Goal: Task Accomplishment & Management: Manage account settings

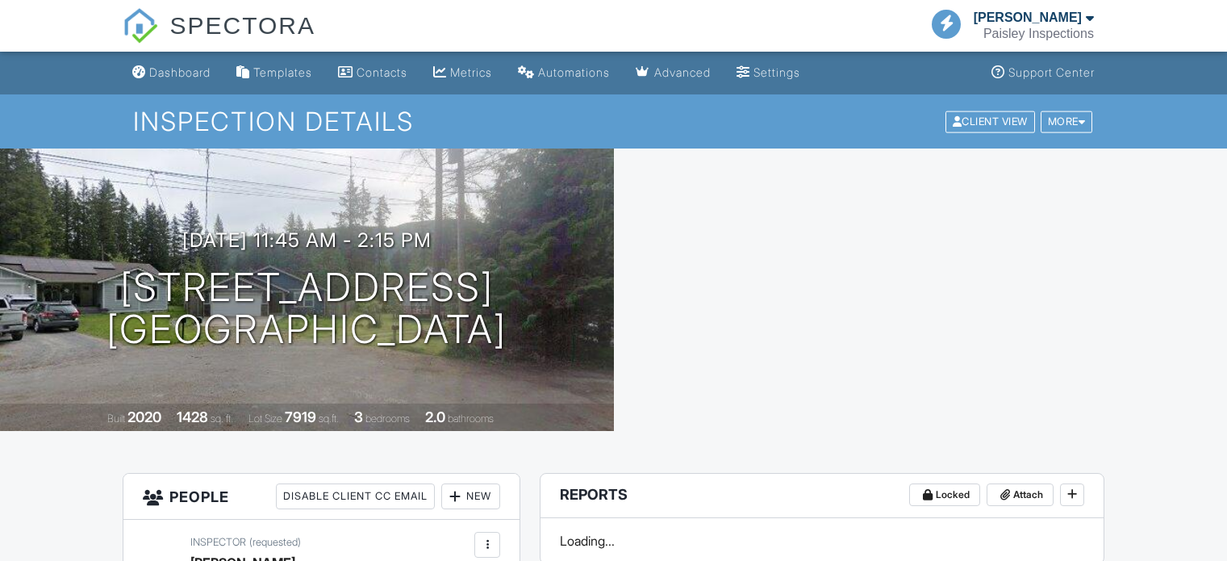
scroll to position [645, 0]
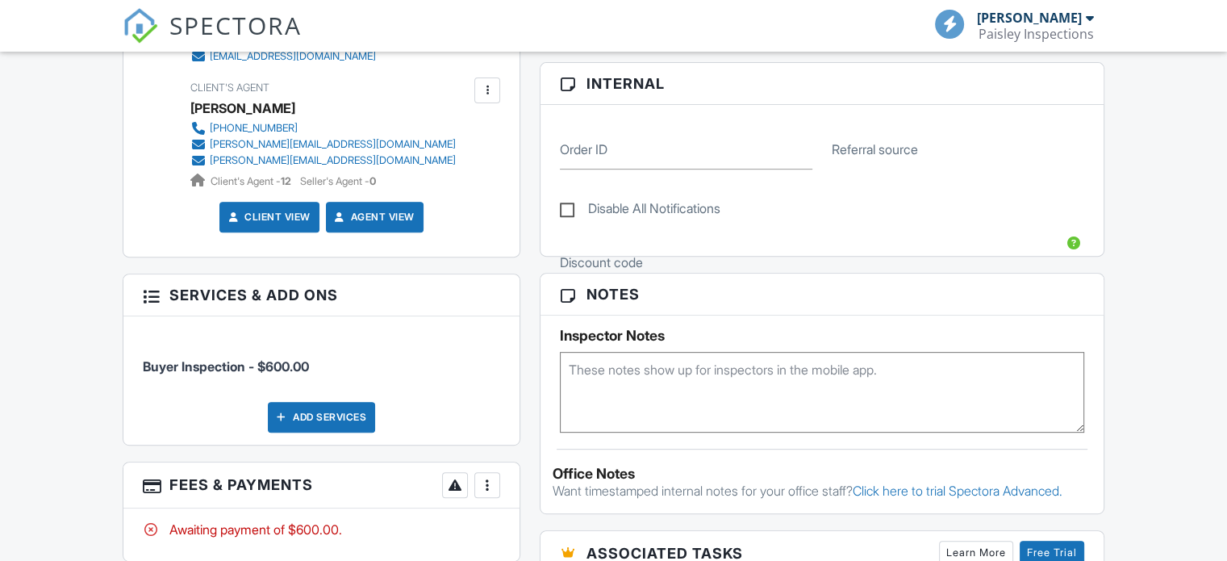
click at [494, 328] on li "Buyer Inspection - $600.00" at bounding box center [321, 358] width 357 height 60
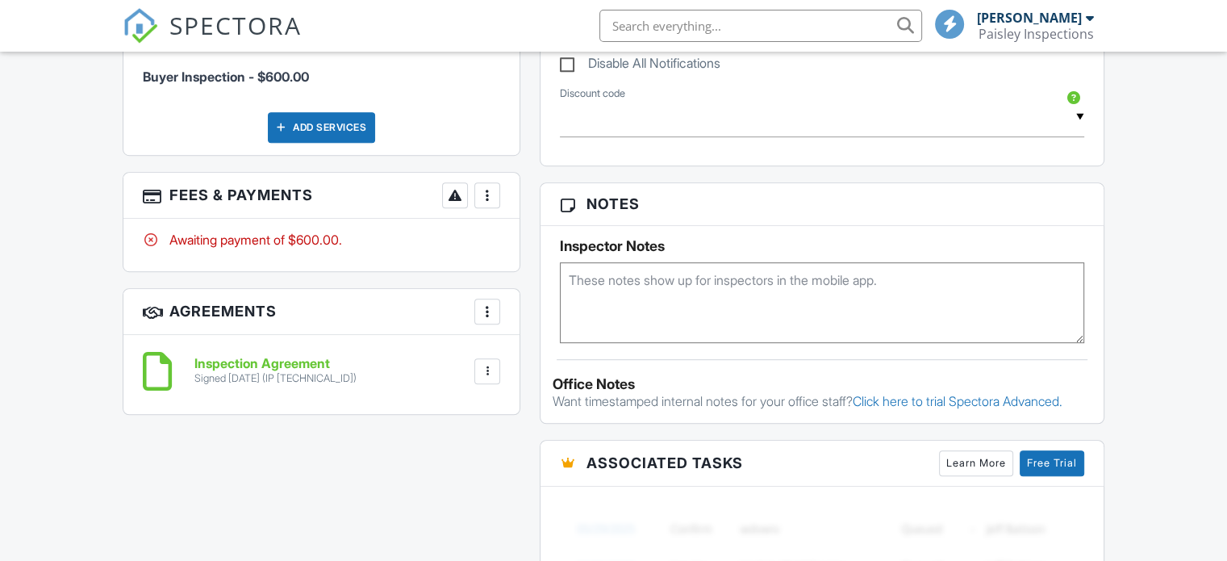
scroll to position [0, 0]
click at [491, 193] on div at bounding box center [487, 195] width 16 height 16
click at [490, 198] on div at bounding box center [487, 195] width 16 height 16
click at [490, 193] on div at bounding box center [487, 195] width 16 height 16
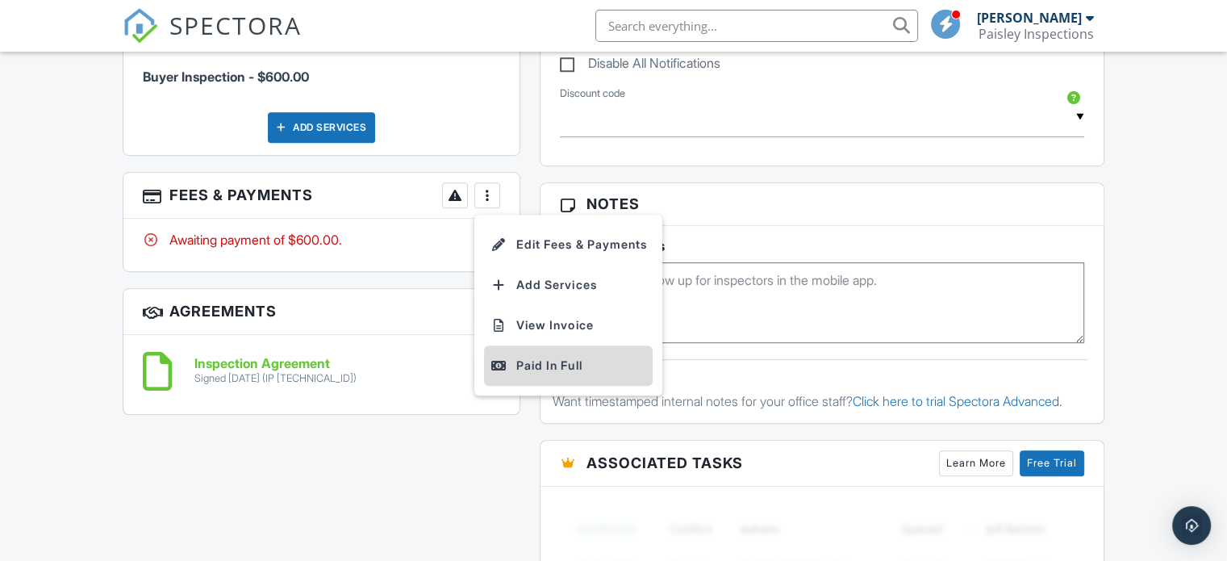
click at [524, 361] on div "Paid In Full" at bounding box center [569, 365] width 156 height 19
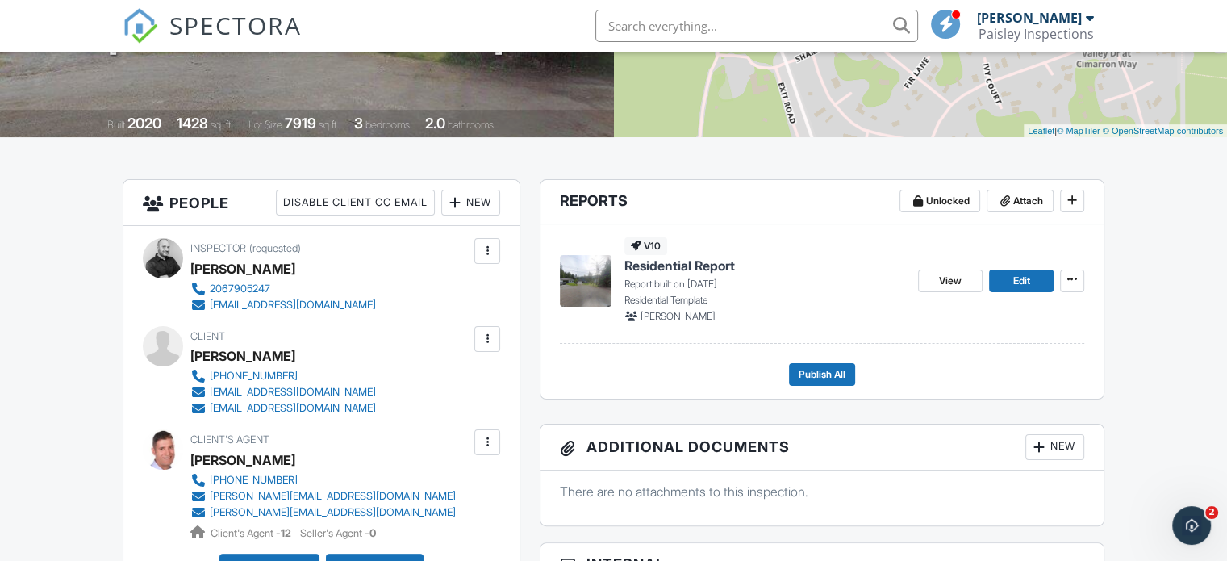
scroll to position [403, 0]
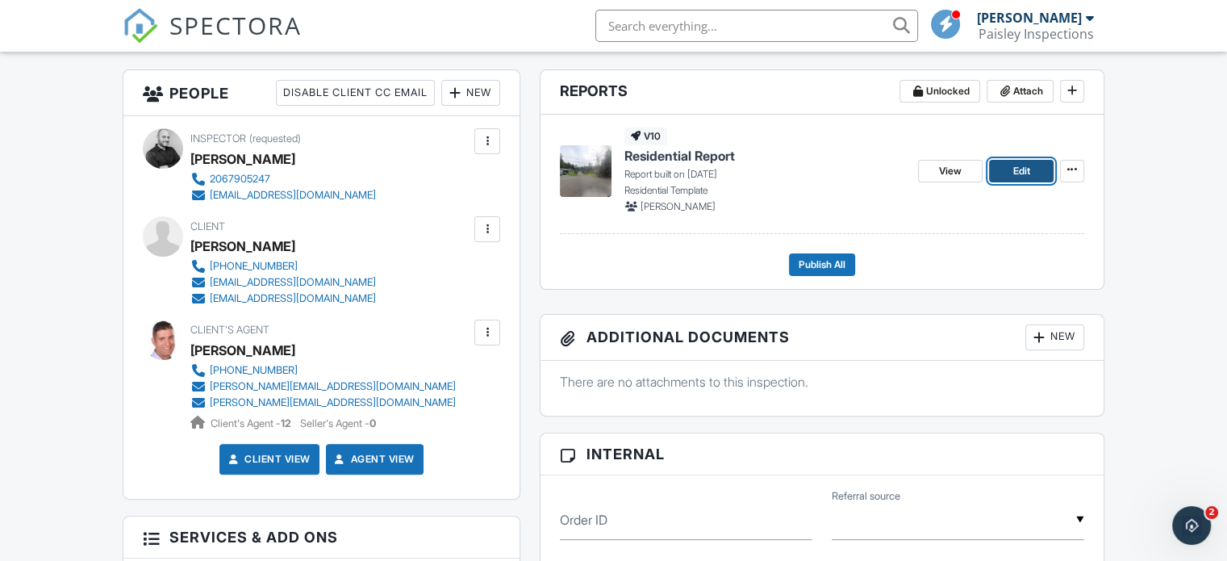
click at [1023, 171] on span "Edit" at bounding box center [1021, 171] width 17 height 16
